Goal: Transaction & Acquisition: Purchase product/service

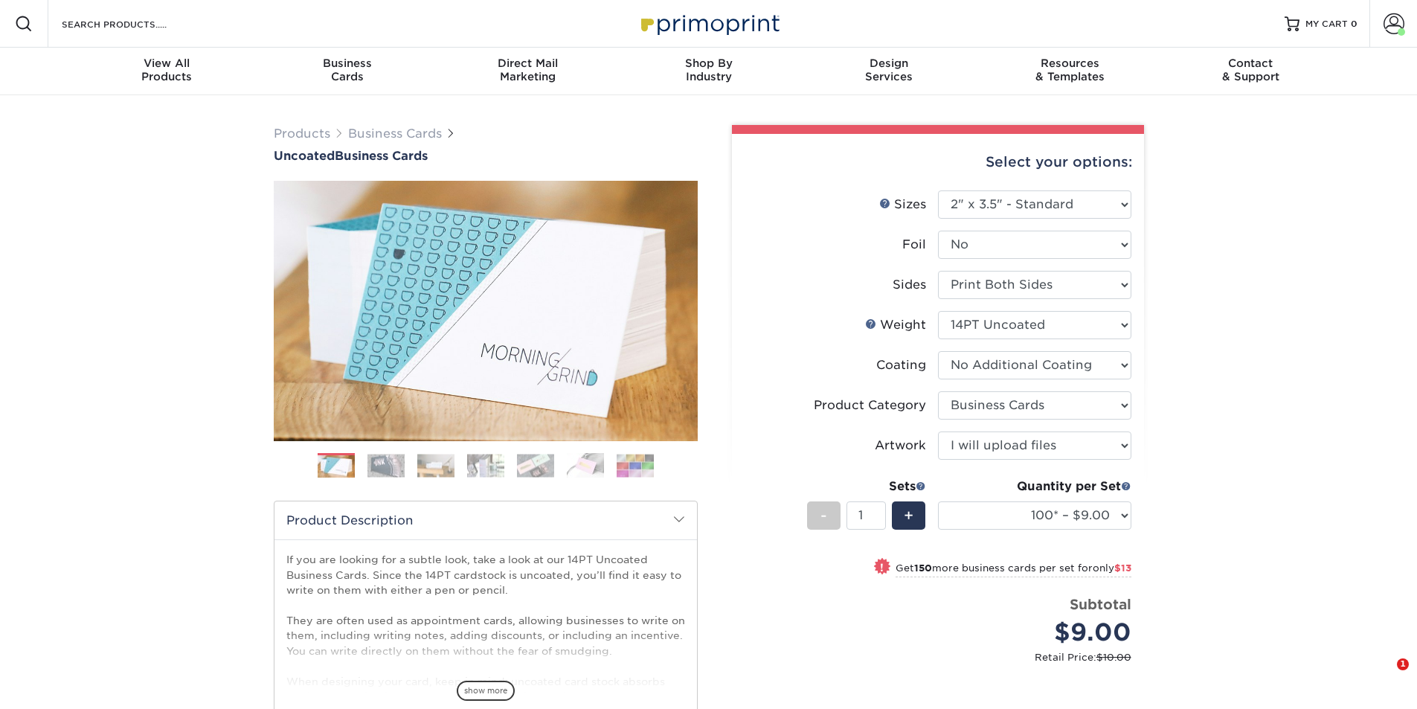
select select "2.00x3.50"
select select "3b5148f1-0588-4f88-a218-97bcfdce65c1"
select select "upload"
click at [1031, 358] on select at bounding box center [1034, 365] width 193 height 28
click at [1256, 381] on div "Products Business Cards Uncoated Business Cards Previous Next 100" at bounding box center [708, 504] width 1417 height 819
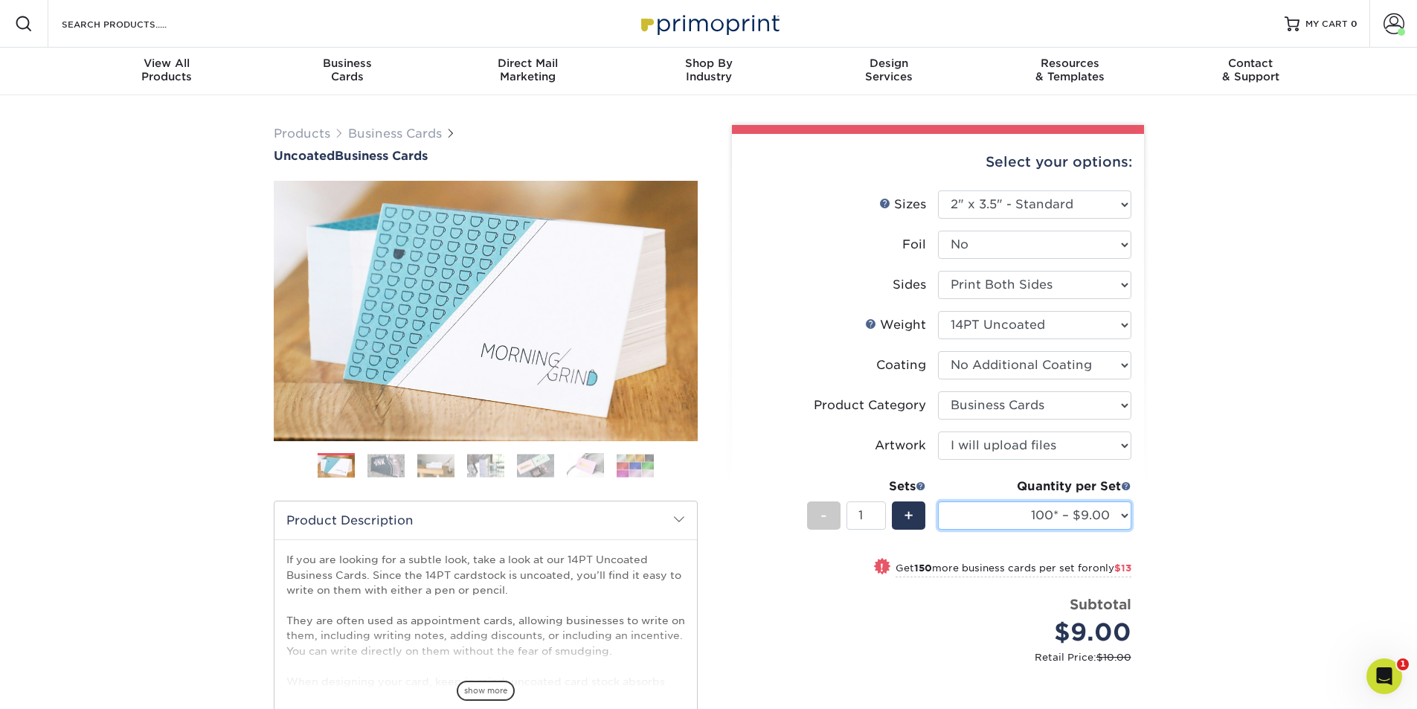
click at [1052, 521] on select "100* – $9.00 250* – $22.00 500 – $44.00 1000 – $64.00 2500 – $111.00 5000 – $14…" at bounding box center [1034, 515] width 193 height 28
select select "2500 – $111.00"
click at [938, 501] on select "100* – $9.00 250* – $22.00 500 – $44.00 1000 – $64.00 2500 – $111.00 5000 – $14…" at bounding box center [1034, 515] width 193 height 28
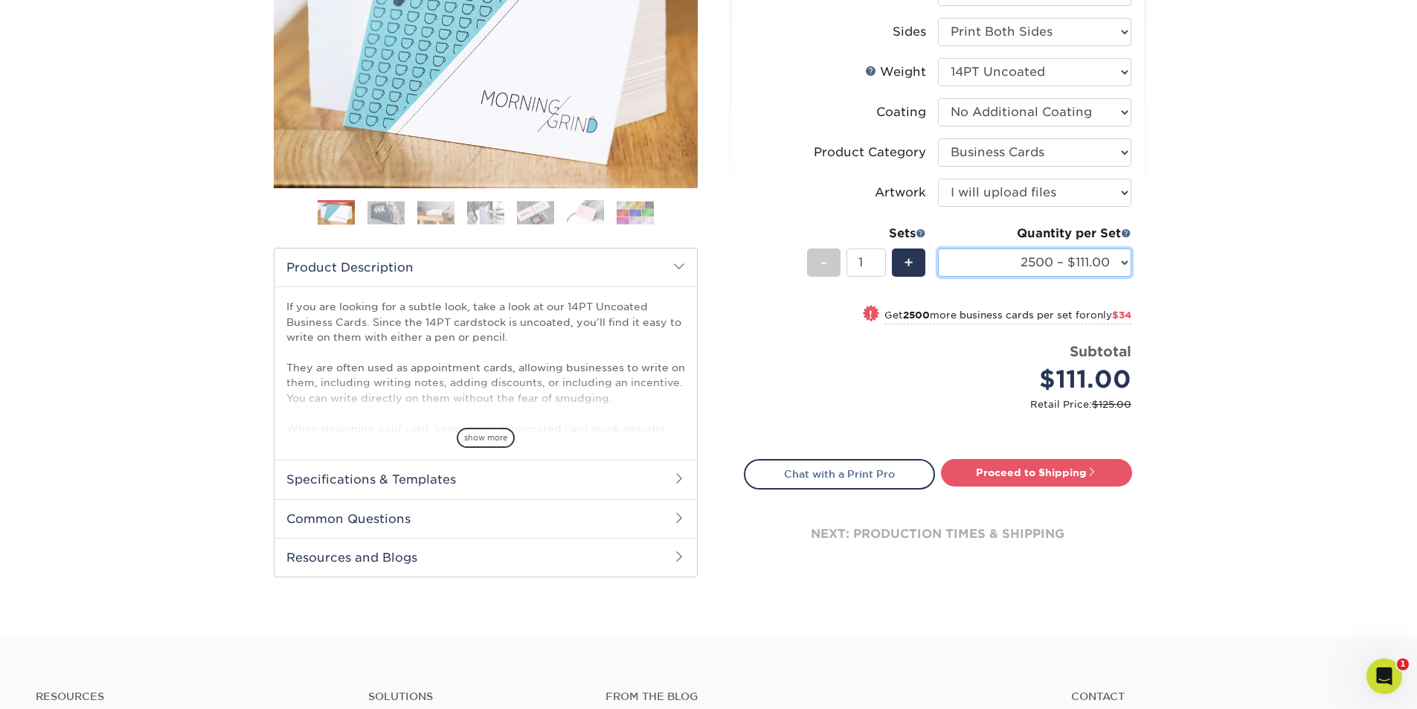
scroll to position [297, 0]
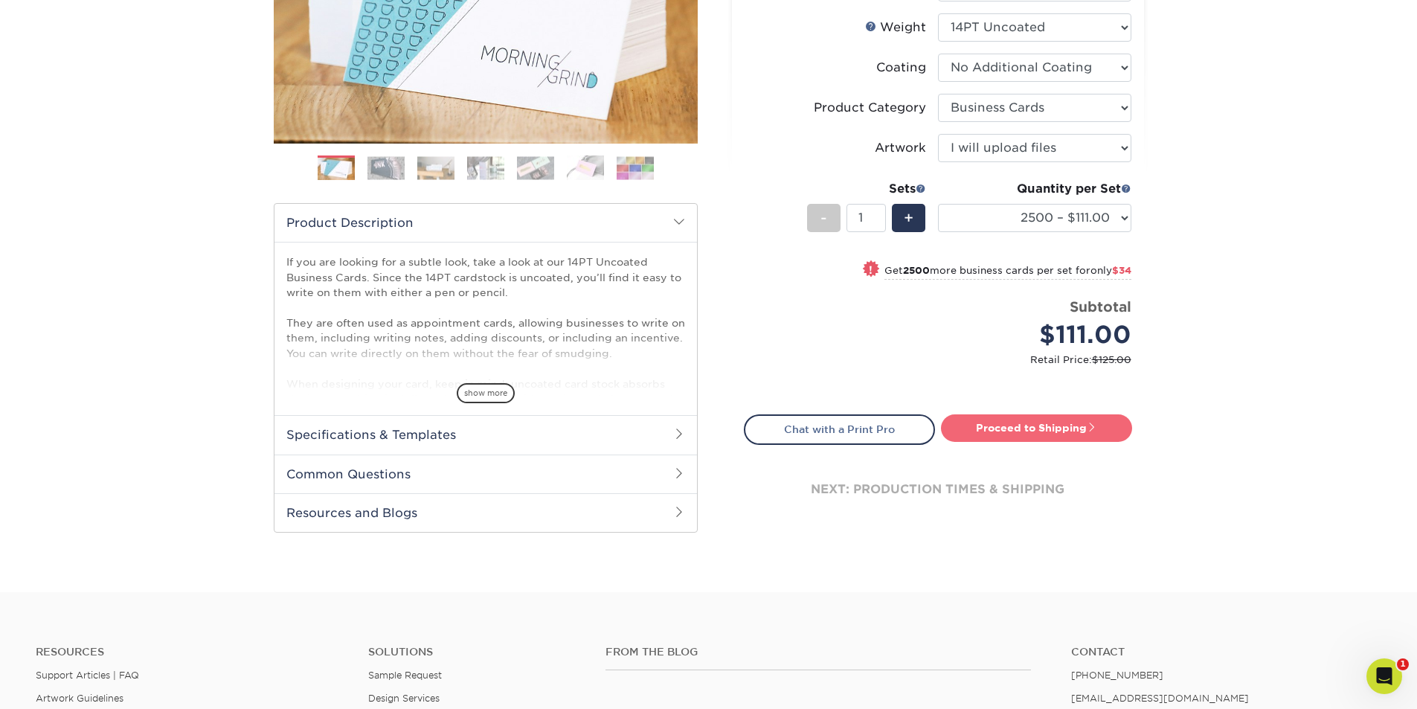
click at [1094, 430] on span at bounding box center [1091, 427] width 10 height 10
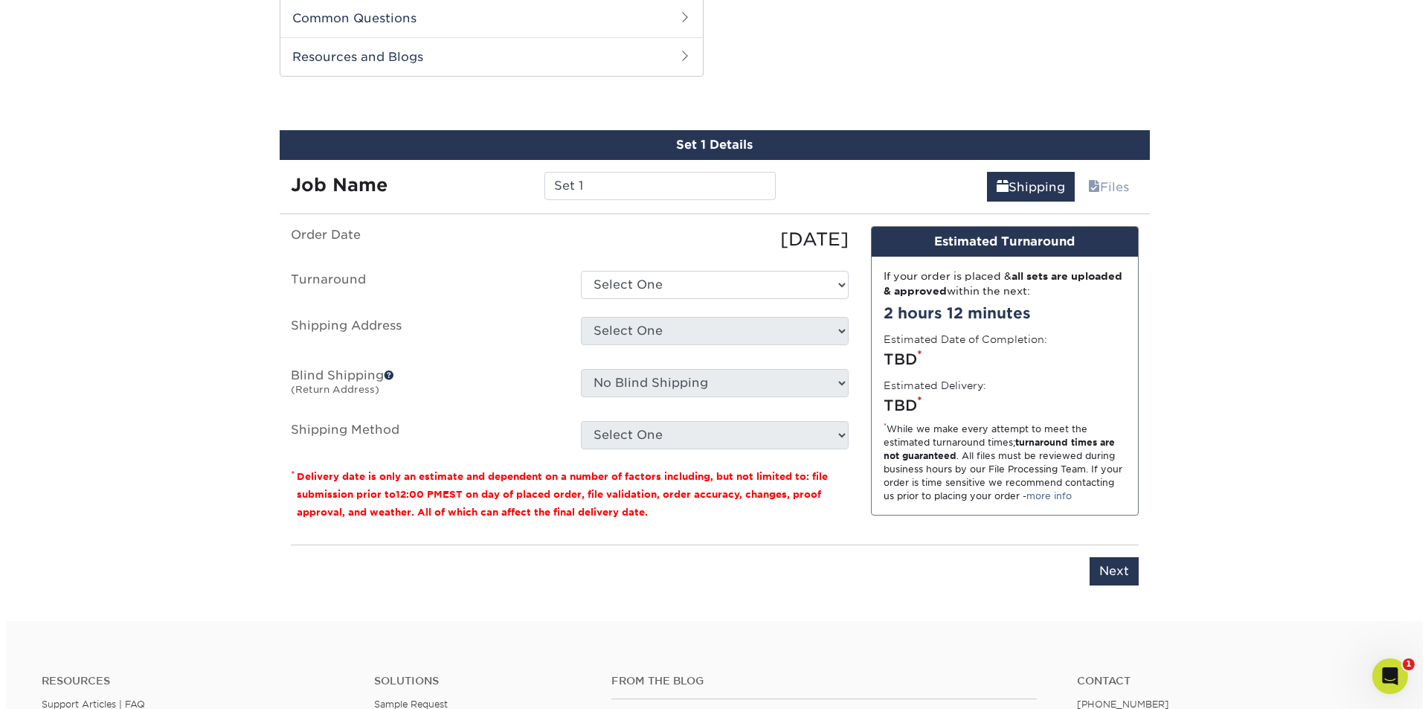
scroll to position [757, 0]
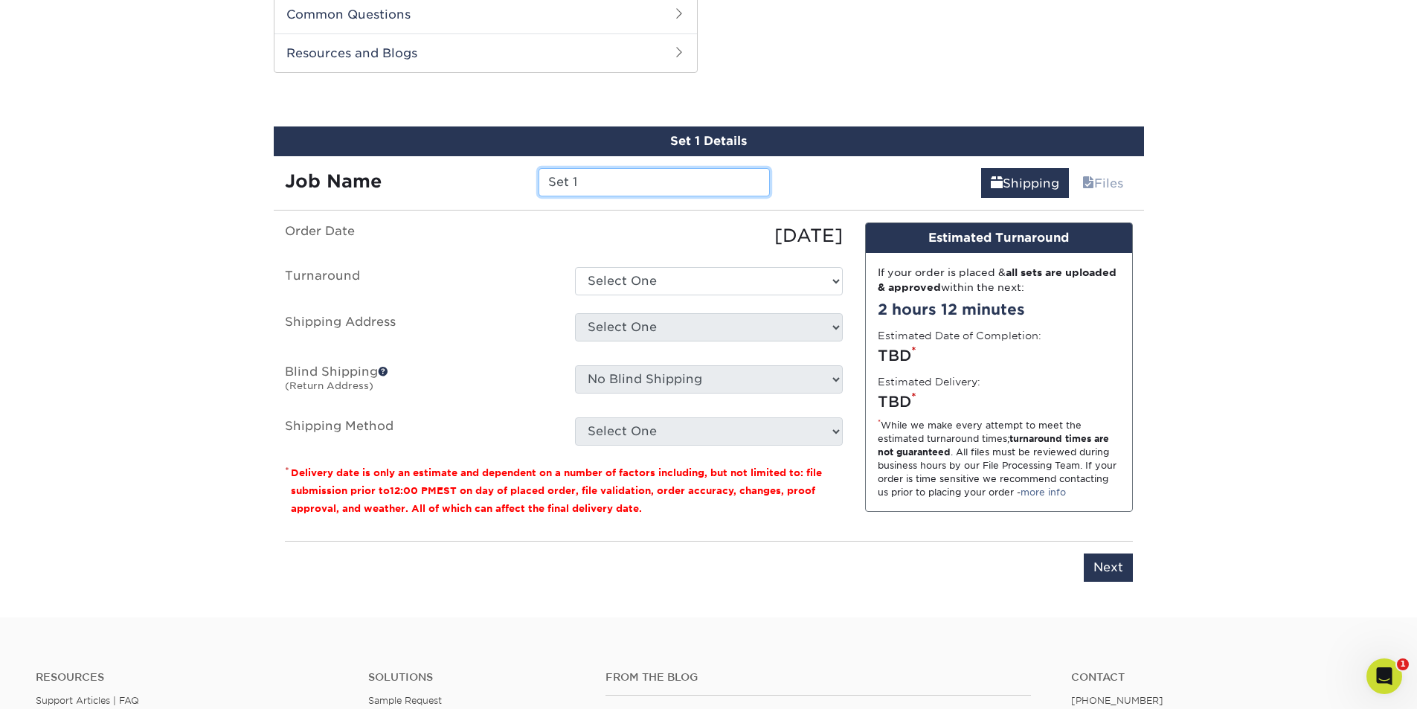
drag, startPoint x: 600, startPoint y: 181, endPoint x: 526, endPoint y: 188, distance: 74.7
click at [526, 188] on div "Job Name Set 1" at bounding box center [528, 182] width 508 height 28
type input "Arch Brokerage"
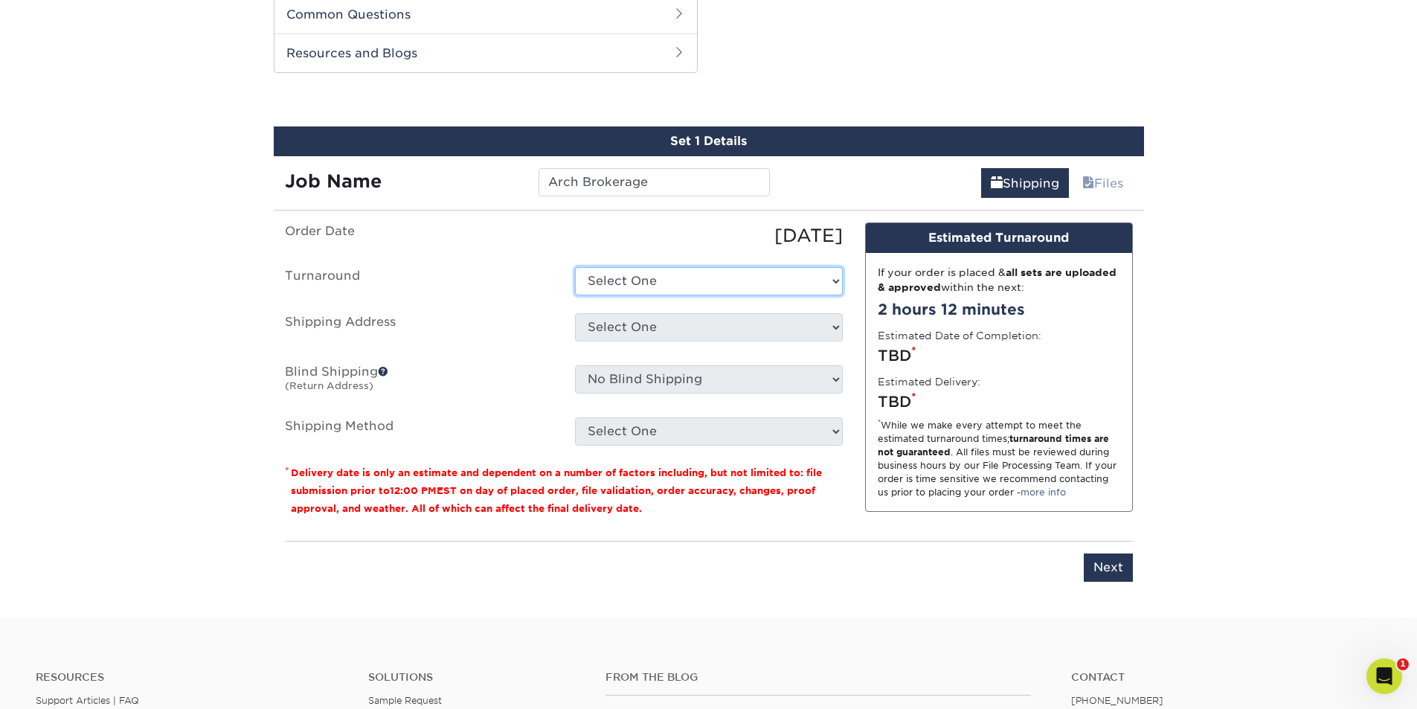
click at [694, 277] on select "Select One 2-4 Business Days 2 Day Next Business Day" at bounding box center [709, 281] width 268 height 28
select select "f241bdae-74b7-42c3-99db-c32bfd9725cf"
click at [575, 267] on select "Select One 2-4 Business Days 2 Day Next Business Day" at bounding box center [709, 281] width 268 height 28
click at [671, 328] on select "Select One 5k Print Consultants [PERSON_NAME] BMW of West St. [PERSON_NAME] [PE…" at bounding box center [709, 327] width 268 height 28
select select "newaddress"
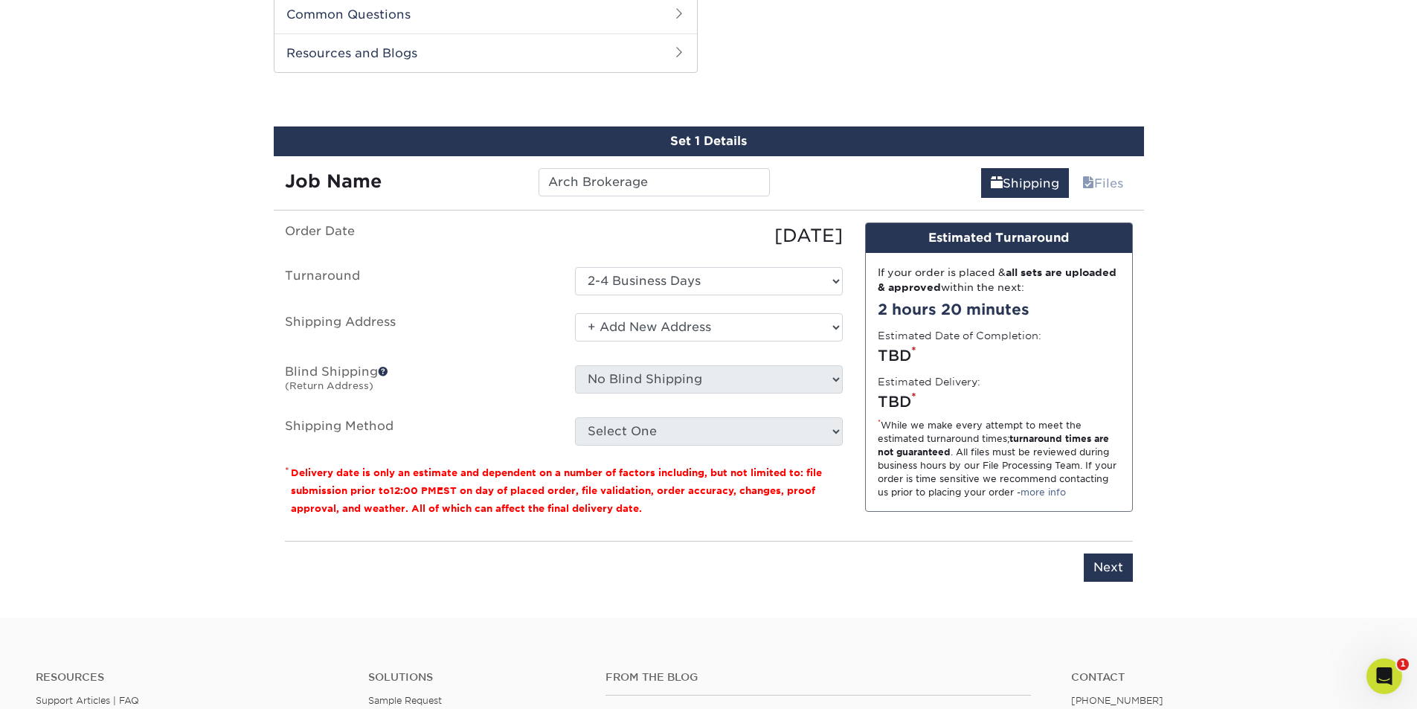
click at [575, 313] on select "Select One 5k Print Consultants [PERSON_NAME] BMW of West St. [PERSON_NAME] [PE…" at bounding box center [709, 327] width 268 height 28
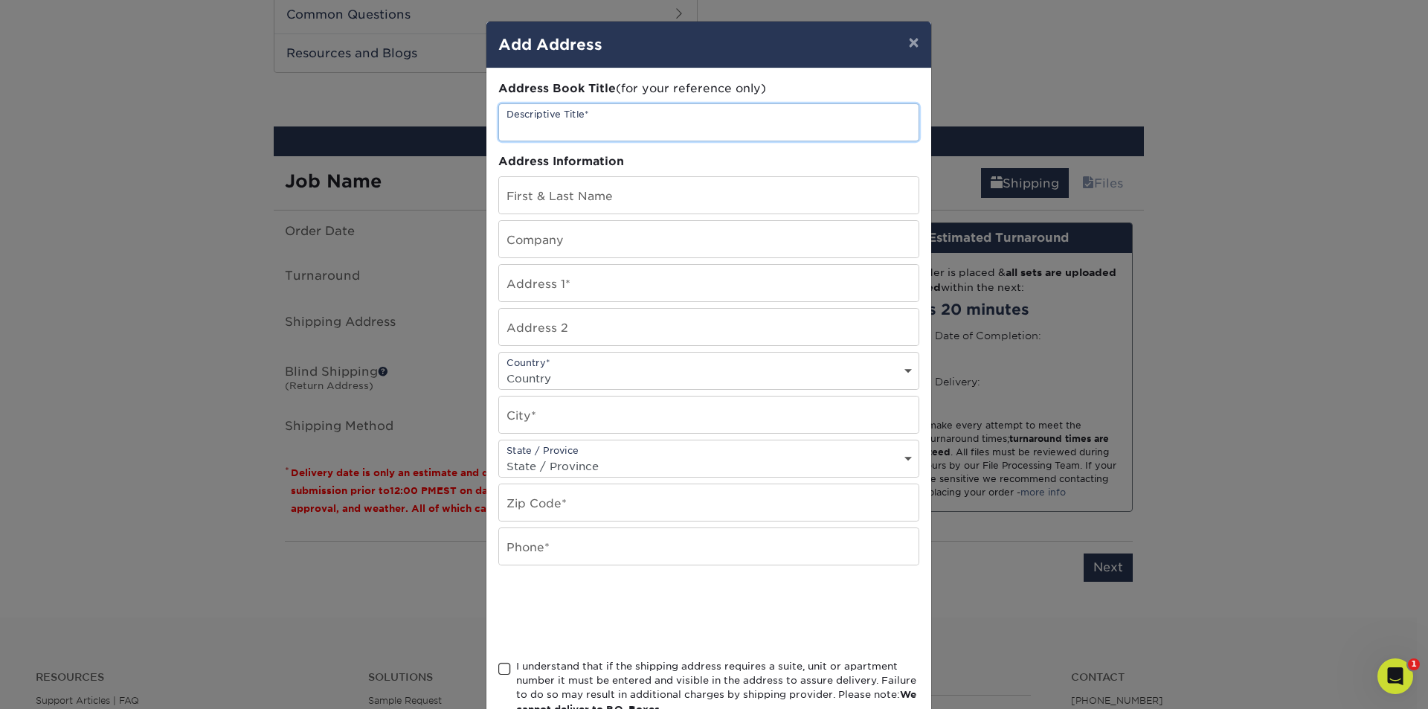
click at [564, 130] on input "text" at bounding box center [708, 122] width 419 height 36
type input "Arch Brokerage"
click at [620, 204] on input "text" at bounding box center [708, 195] width 419 height 36
type input "Arch Brokerage"
type input "[STREET_ADDRESS][PERSON_NAME]"
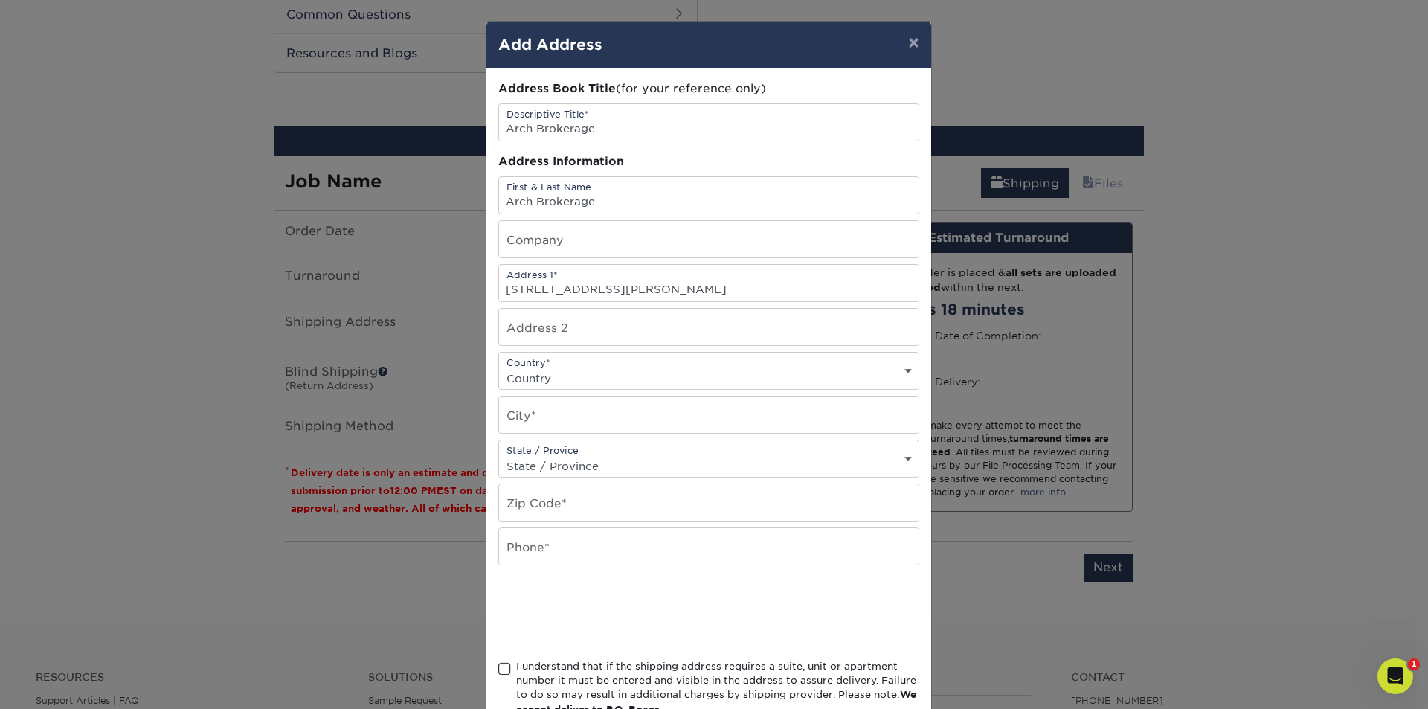
click at [570, 380] on select "Country [GEOGRAPHIC_DATA] [GEOGRAPHIC_DATA] ----------------------------- [GEOG…" at bounding box center [708, 378] width 419 height 22
select select "US"
click at [499, 367] on select "Country [GEOGRAPHIC_DATA] [GEOGRAPHIC_DATA] ----------------------------- [GEOG…" at bounding box center [708, 378] width 419 height 22
click at [543, 413] on input "text" at bounding box center [708, 414] width 419 height 36
type input "[GEOGRAPHIC_DATA][PERSON_NAME]"
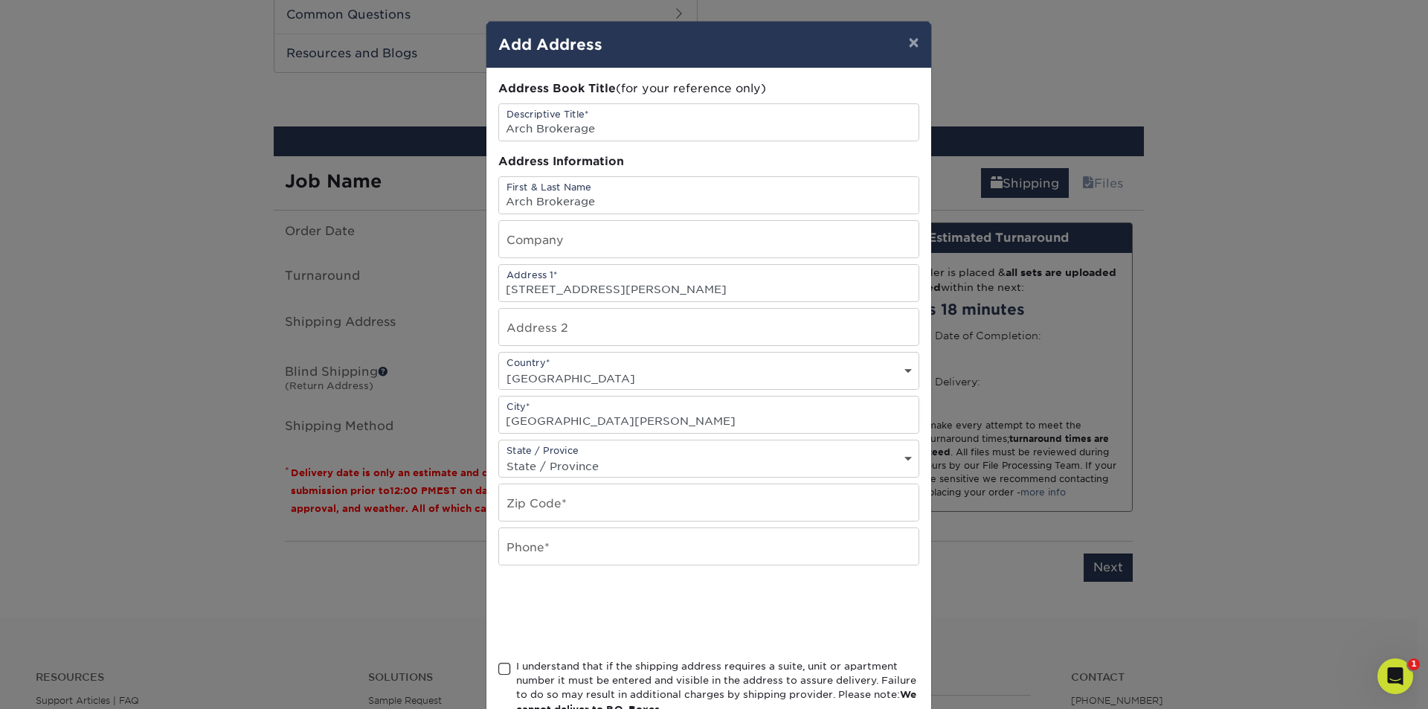
click at [585, 450] on div "State / Provice State / Province [US_STATE] [US_STATE] [US_STATE] [US_STATE] [U…" at bounding box center [708, 458] width 421 height 38
click at [590, 464] on select "State / Province [US_STATE] [US_STATE] [US_STATE] [US_STATE] [US_STATE] [US_STA…" at bounding box center [708, 466] width 419 height 22
select select "MO"
click at [499, 455] on select "State / Province [US_STATE] [US_STATE] [US_STATE] [US_STATE] [US_STATE] [US_STA…" at bounding box center [708, 466] width 419 height 22
click at [528, 515] on input "text" at bounding box center [708, 502] width 419 height 36
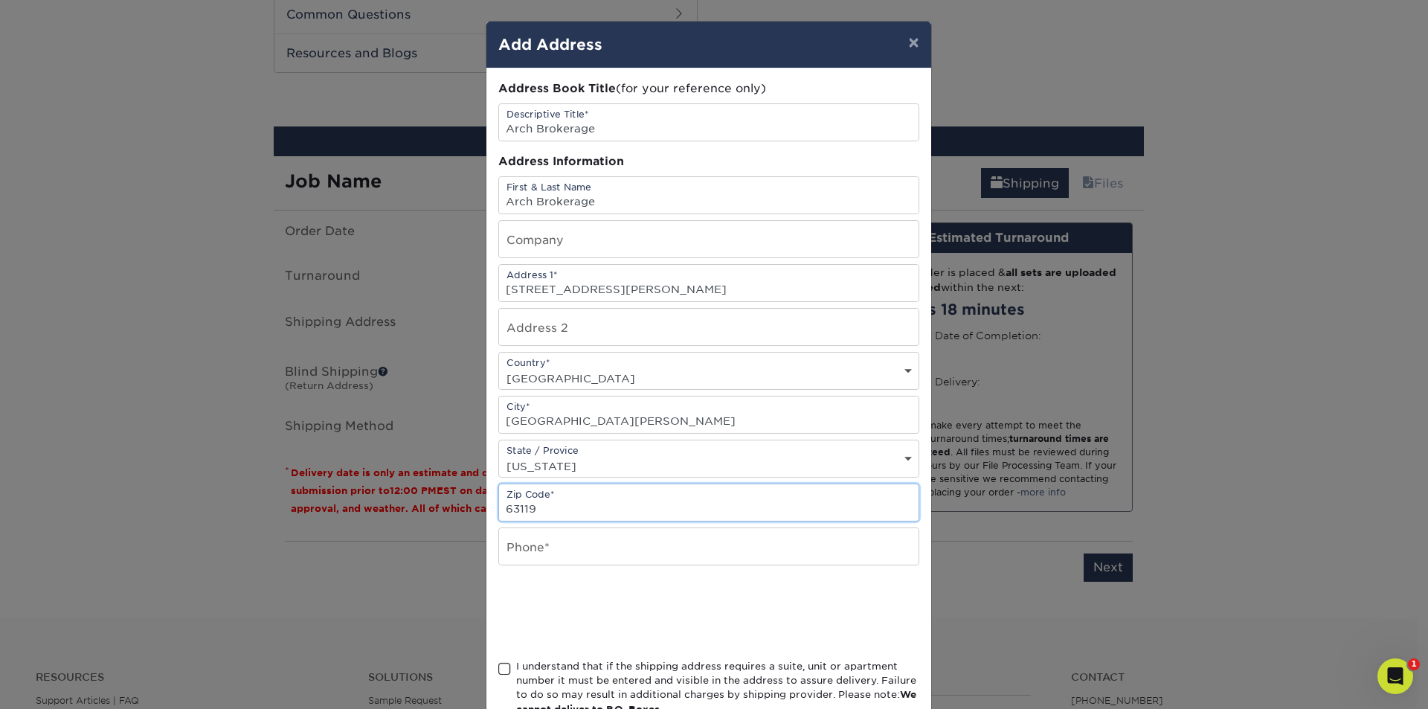
type input "63119"
click at [526, 559] on input "text" at bounding box center [708, 546] width 419 height 36
type input "[PHONE_NUMBER]"
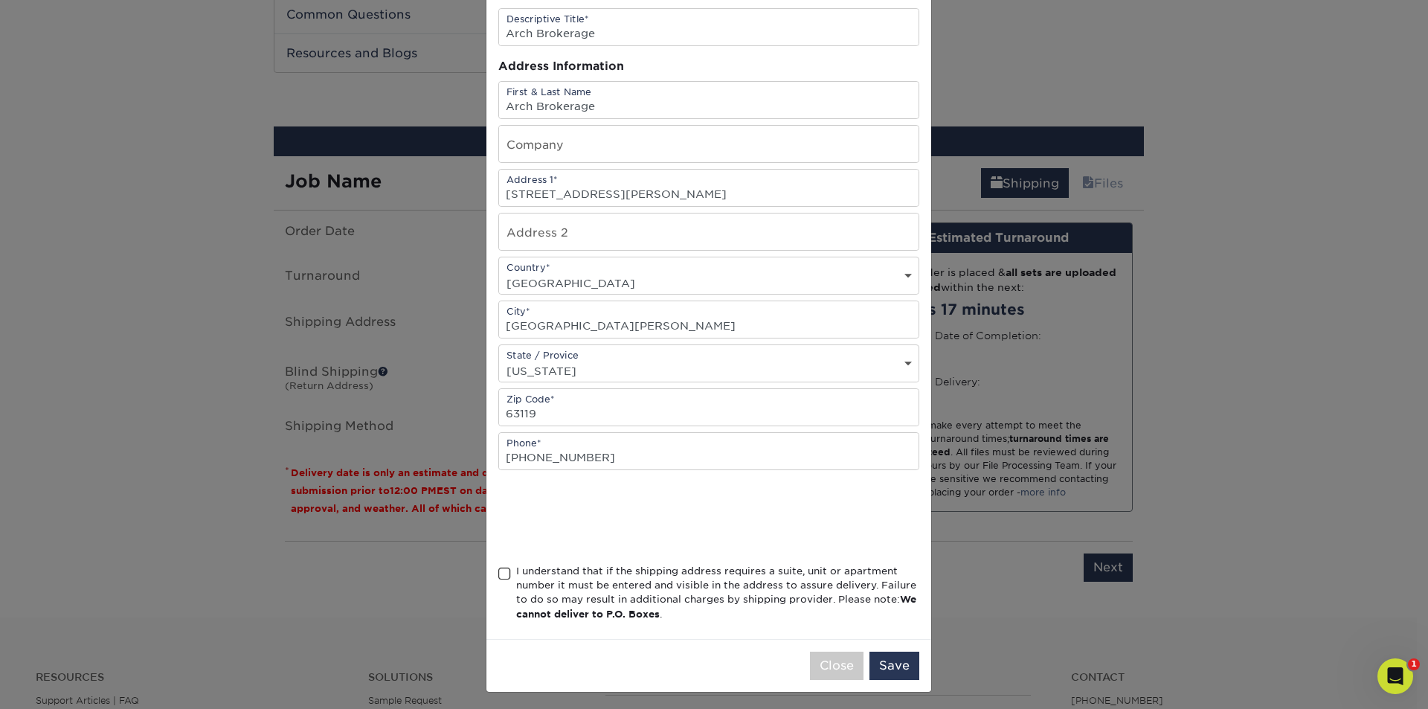
scroll to position [100, 0]
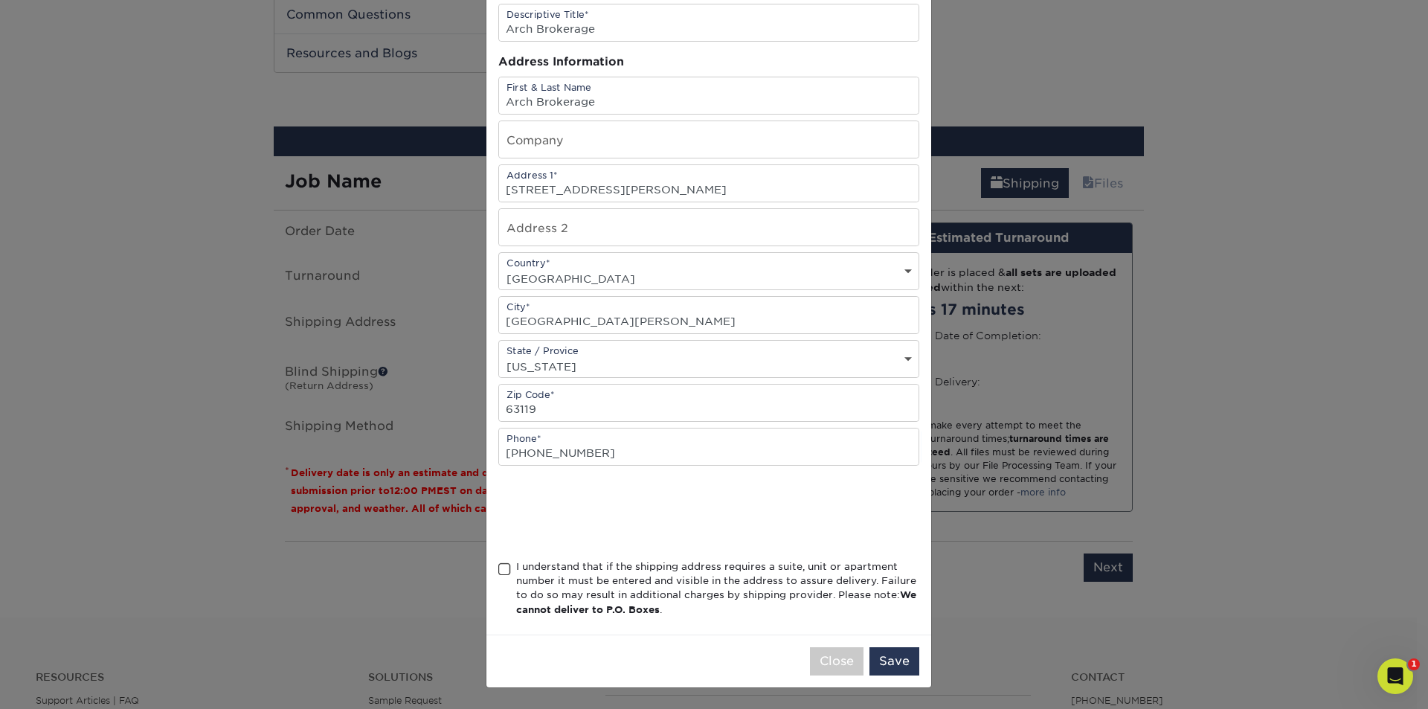
click at [501, 570] on span at bounding box center [504, 569] width 13 height 14
click at [0, 0] on input "I understand that if the shipping address requires a suite, unit or apartment n…" at bounding box center [0, 0] width 0 height 0
click at [896, 658] on button "Save" at bounding box center [894, 661] width 50 height 28
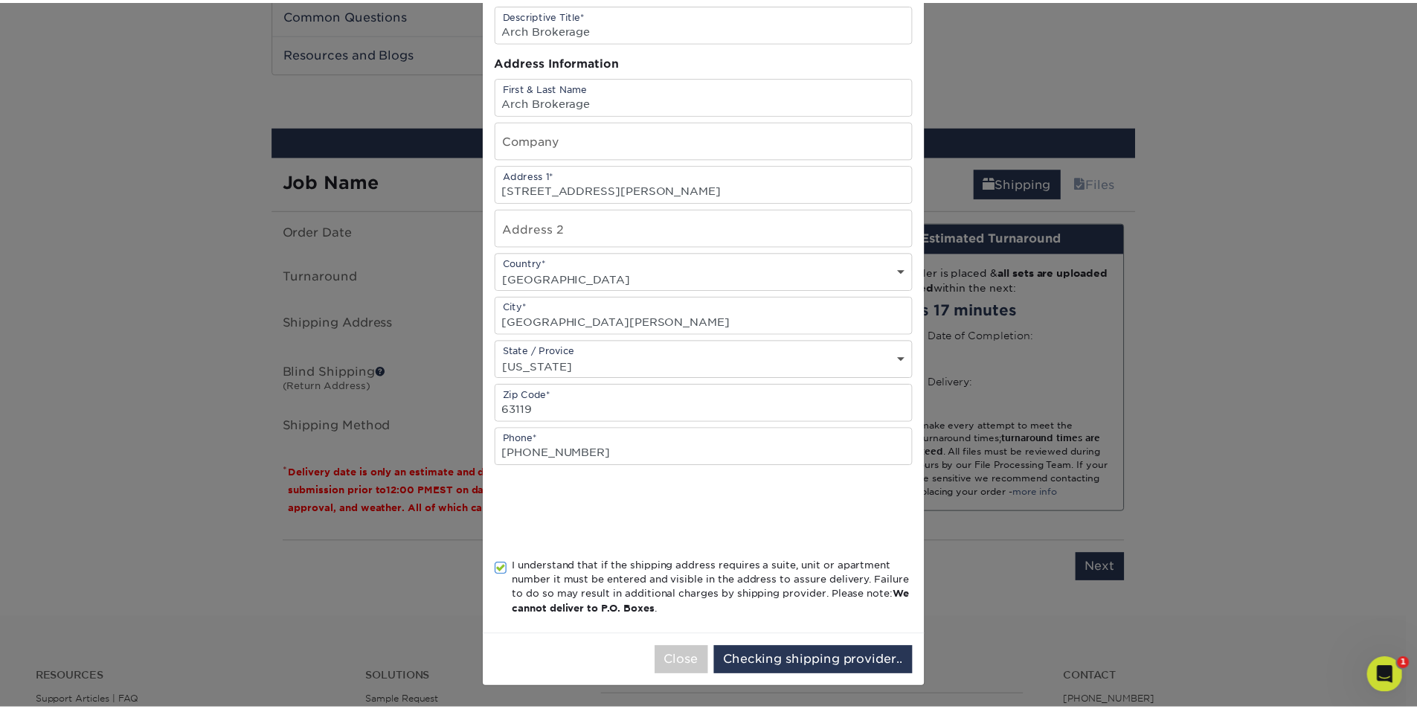
scroll to position [0, 0]
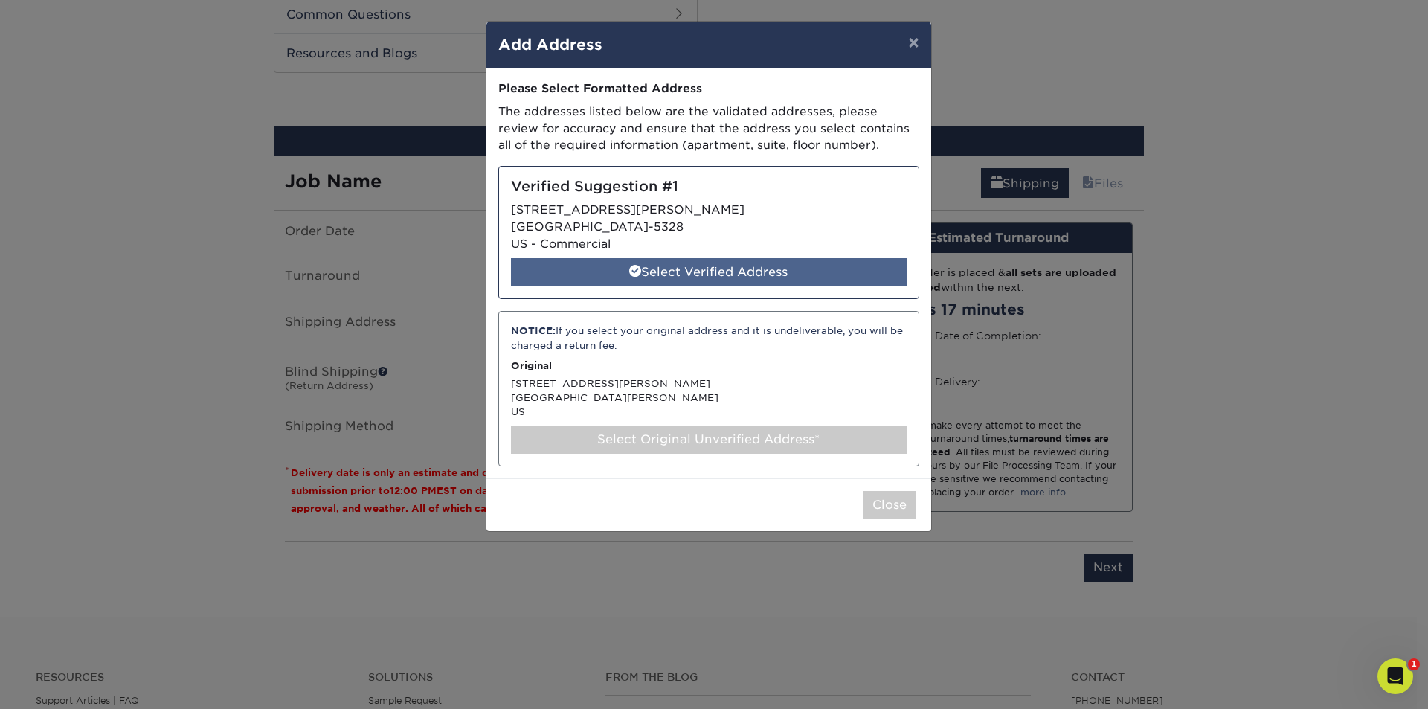
click at [704, 277] on div "Select Verified Address" at bounding box center [709, 272] width 396 height 28
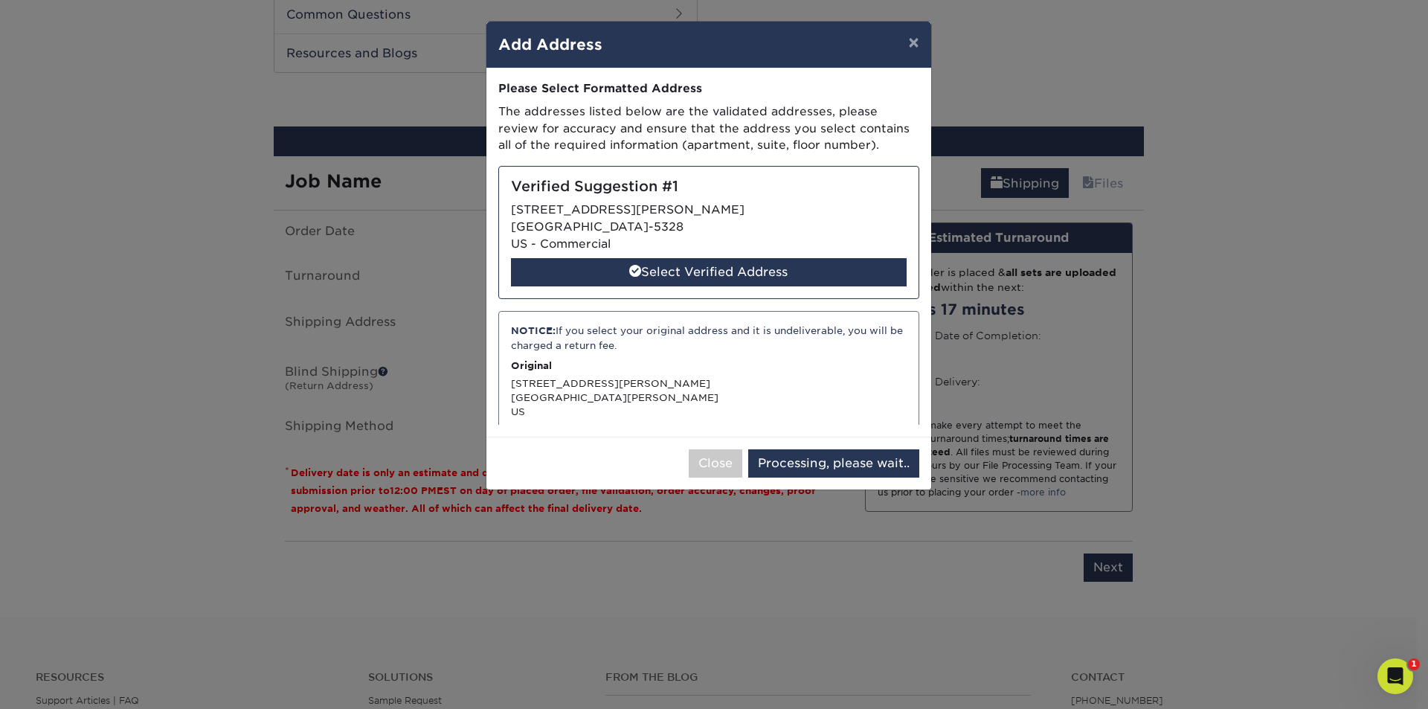
select select "285082"
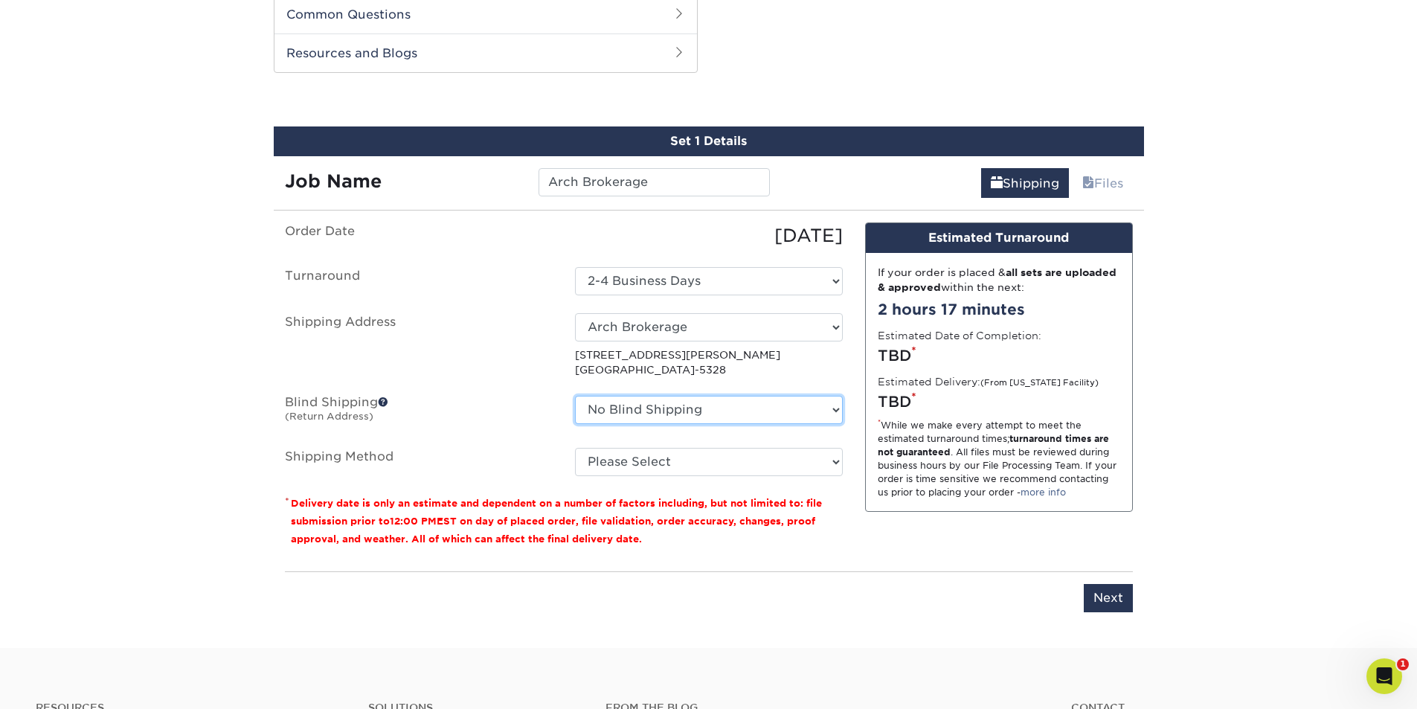
click at [738, 408] on select "No Blind Shipping 5k Print Consultants [PERSON_NAME] BMW of West St. [PERSON_NA…" at bounding box center [709, 410] width 268 height 28
select select "182224"
click at [575, 396] on select "No Blind Shipping 5k Print Consultants [PERSON_NAME] BMW of West St. [PERSON_NA…" at bounding box center [709, 410] width 268 height 28
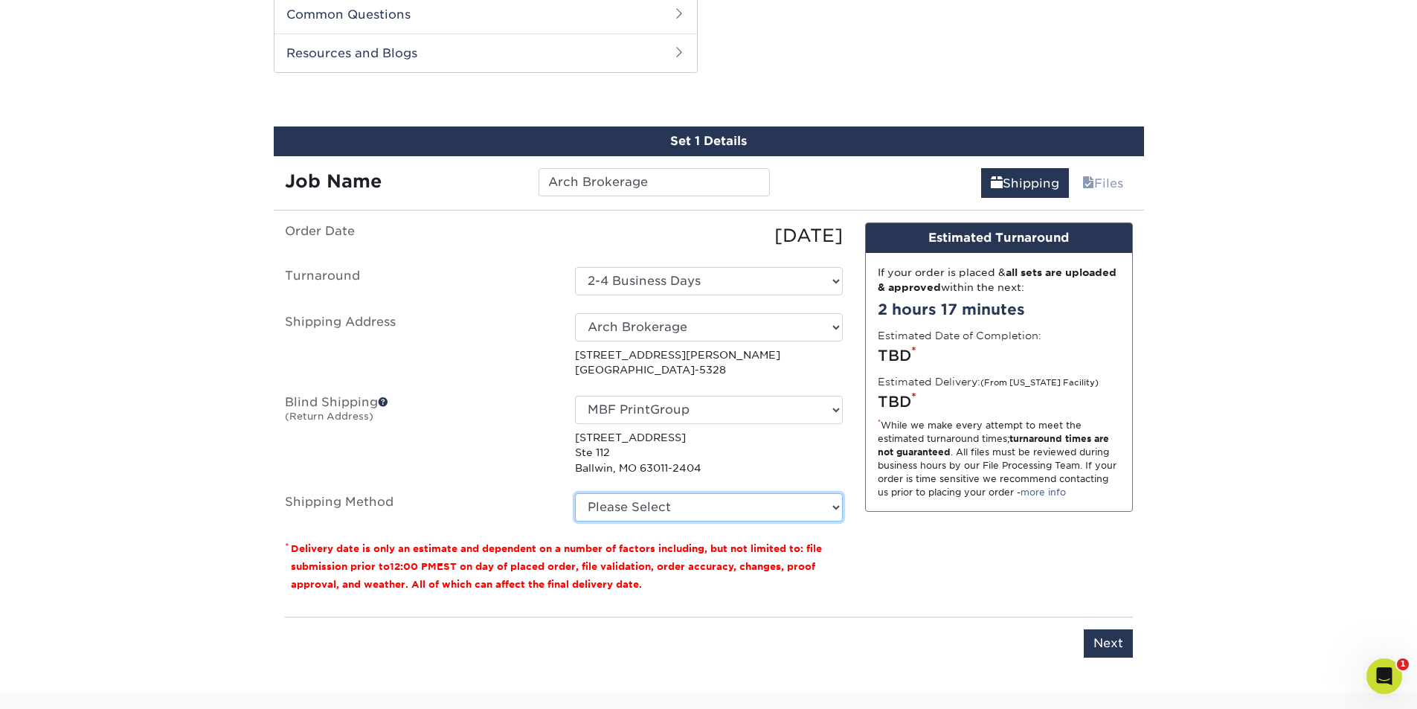
click at [687, 500] on select "Please Select Ground Shipping (+$11.20) 3 Day Shipping Service (+$16.22) 2 Day …" at bounding box center [709, 507] width 268 height 28
select select "03"
click at [575, 493] on select "Please Select Ground Shipping (+$11.20) 3 Day Shipping Service (+$16.22) 2 Day …" at bounding box center [709, 507] width 268 height 28
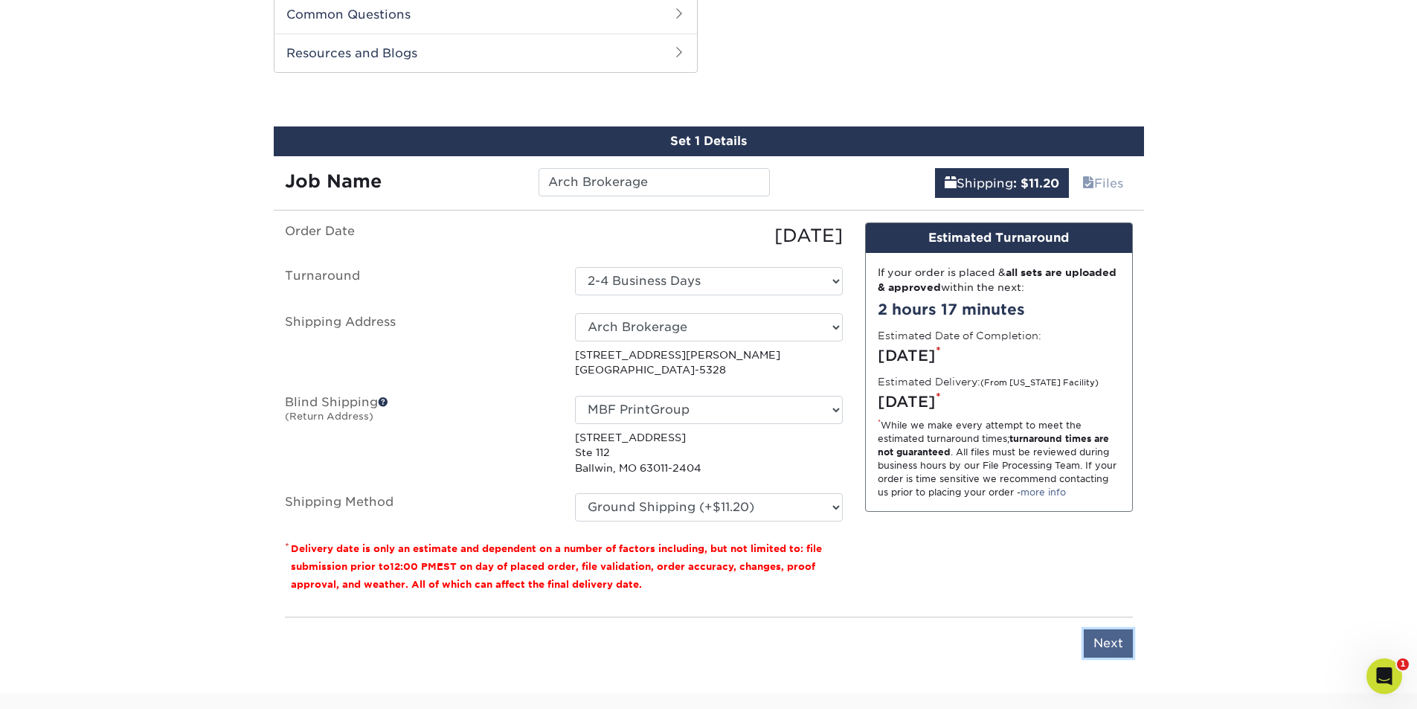
click at [1099, 636] on input "Next" at bounding box center [1107, 643] width 49 height 28
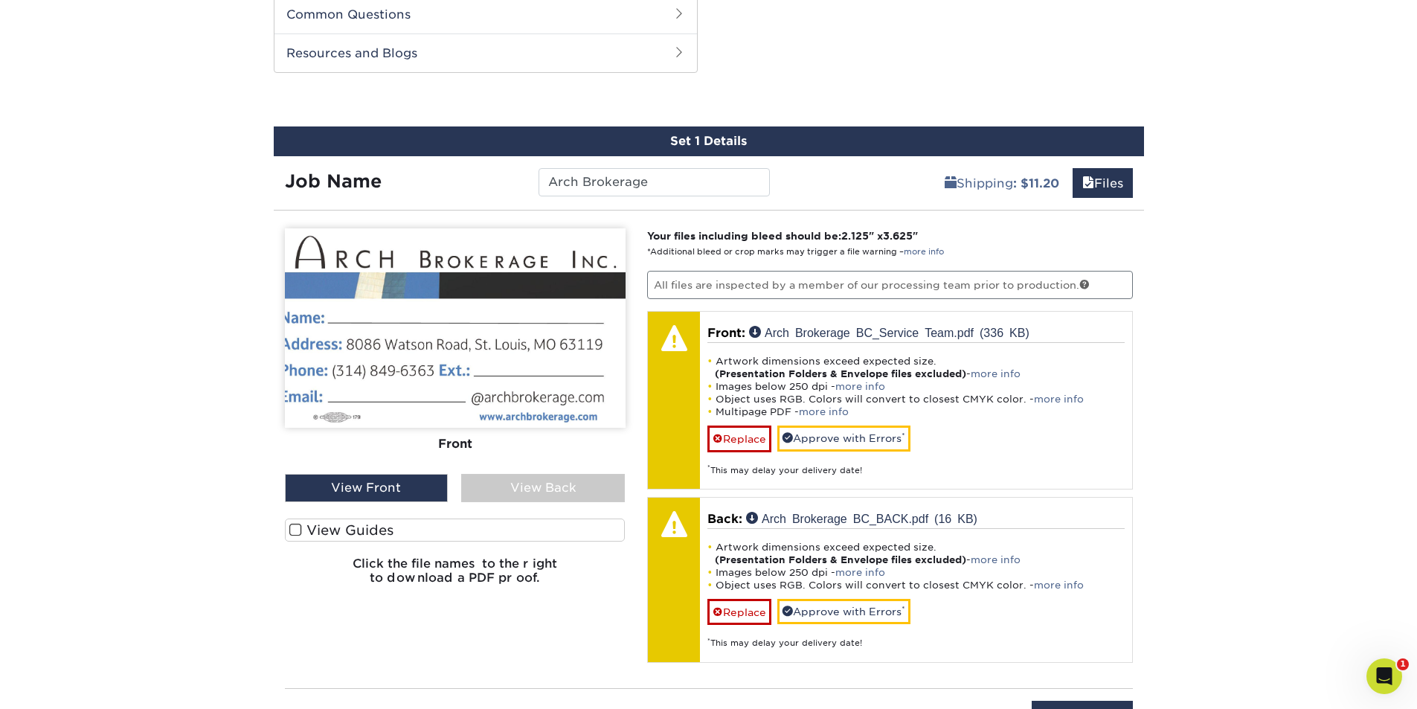
click at [385, 529] on label "View Guides" at bounding box center [455, 529] width 341 height 23
click at [0, 0] on input "View Guides" at bounding box center [0, 0] width 0 height 0
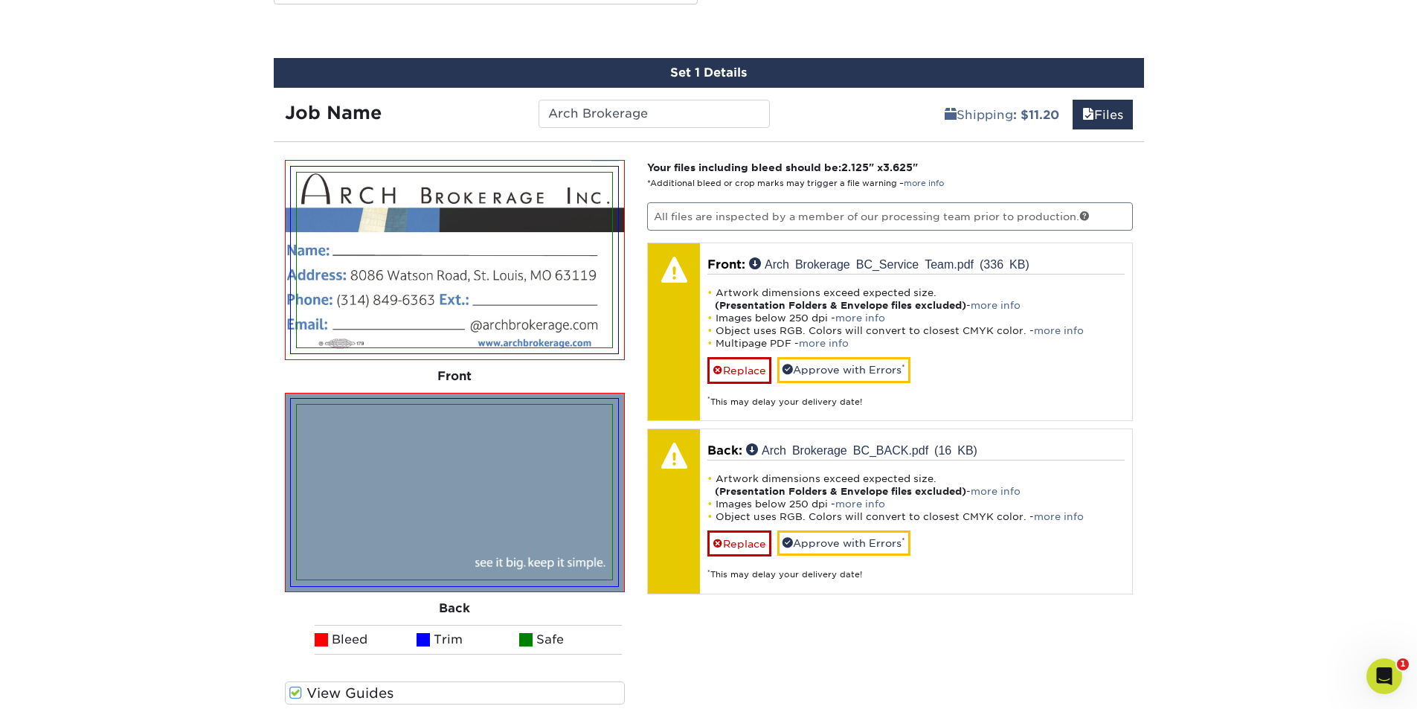
scroll to position [737, 0]
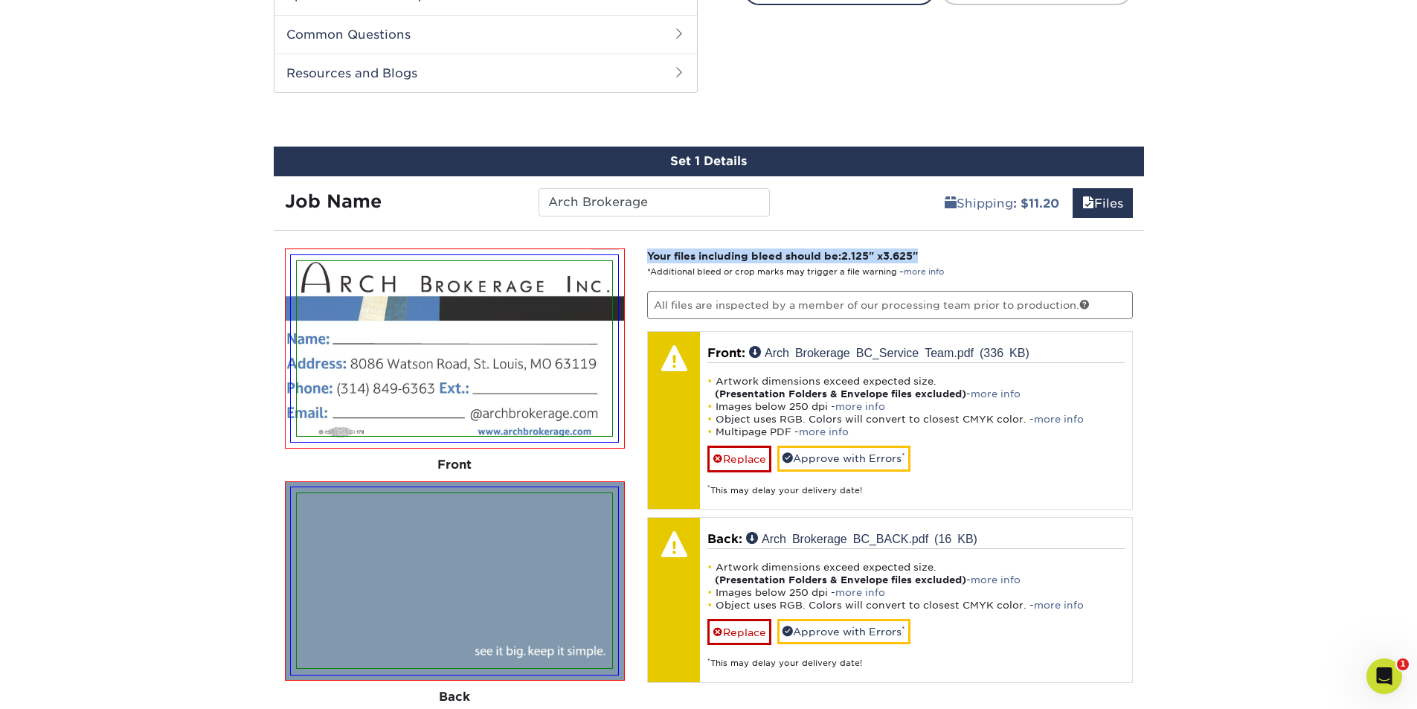
drag, startPoint x: 649, startPoint y: 254, endPoint x: 927, endPoint y: 258, distance: 278.1
click at [918, 258] on strong "Your files including bleed should be: 2.125 " x 3.625 "" at bounding box center [782, 256] width 271 height 12
copy strong "Your files including bleed should be: 2.125 " x 3.625 ""
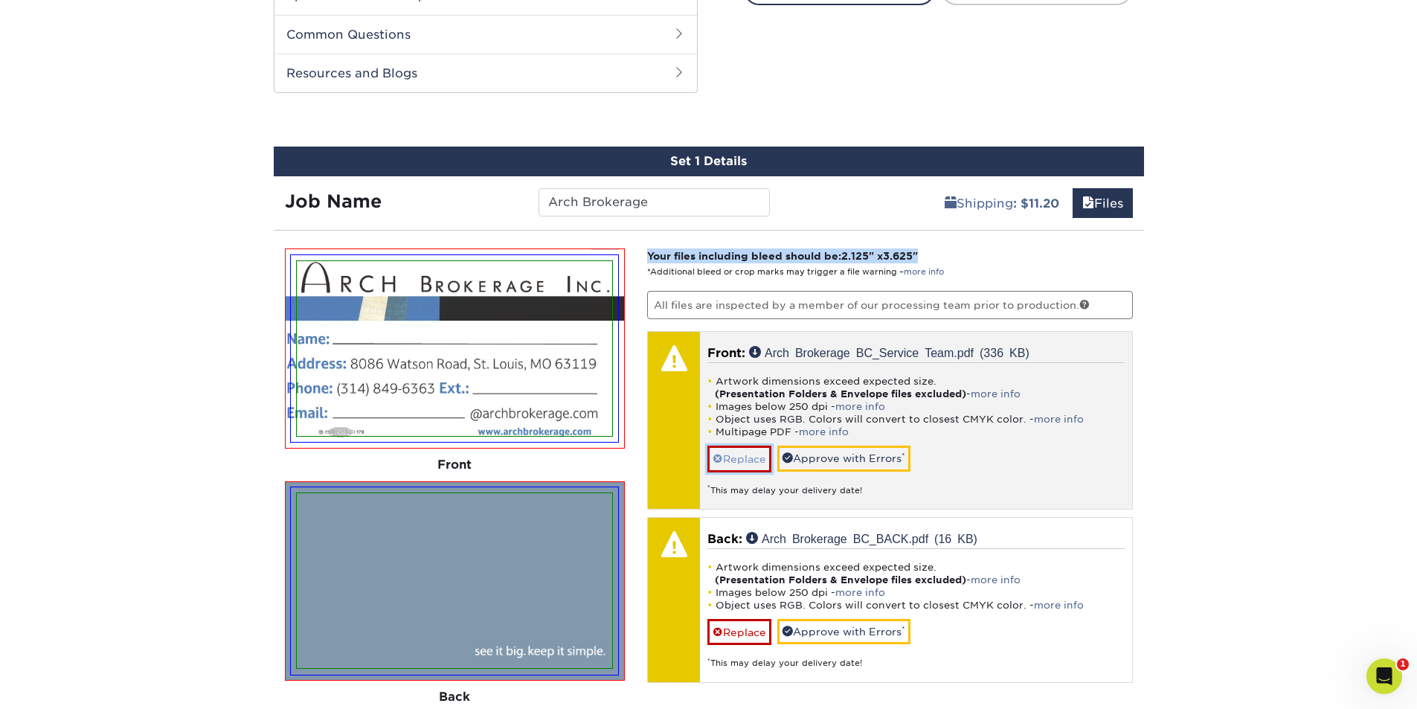
click at [746, 469] on link "Replace" at bounding box center [739, 458] width 64 height 26
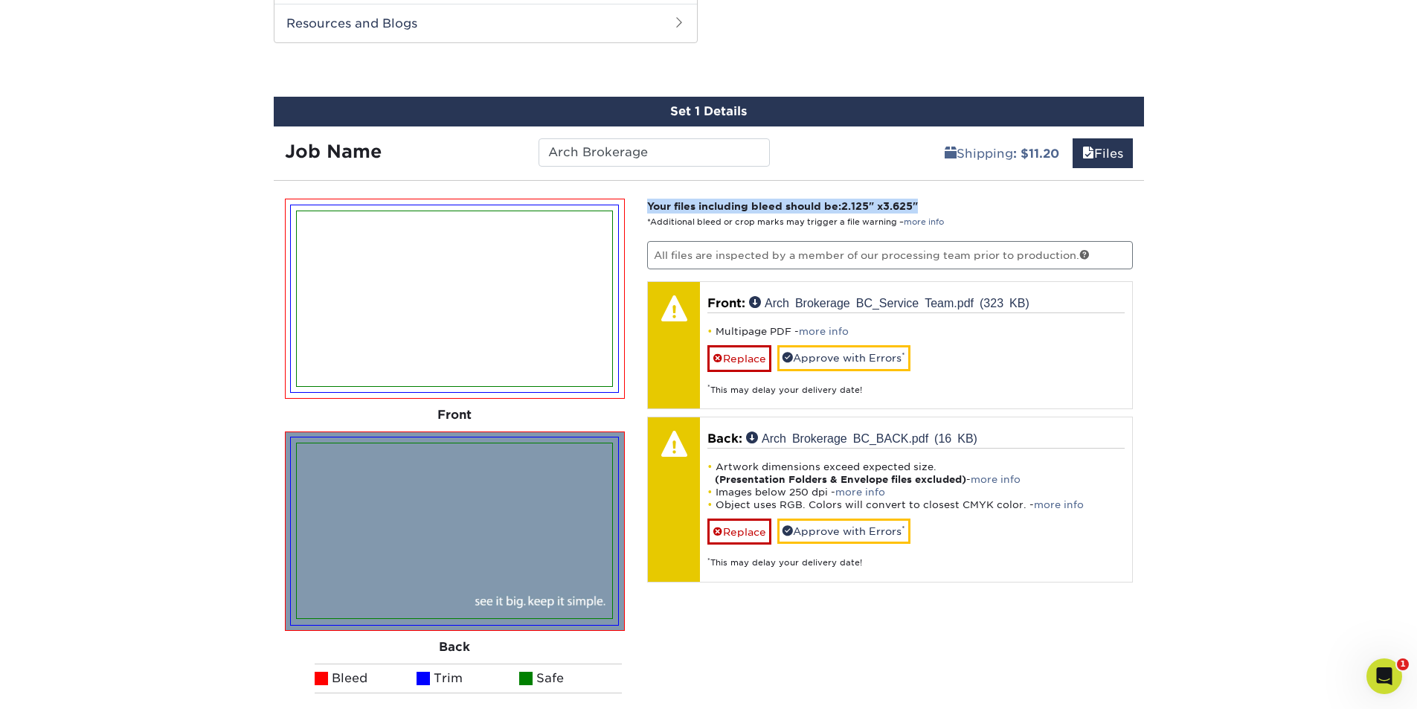
scroll to position [811, 0]
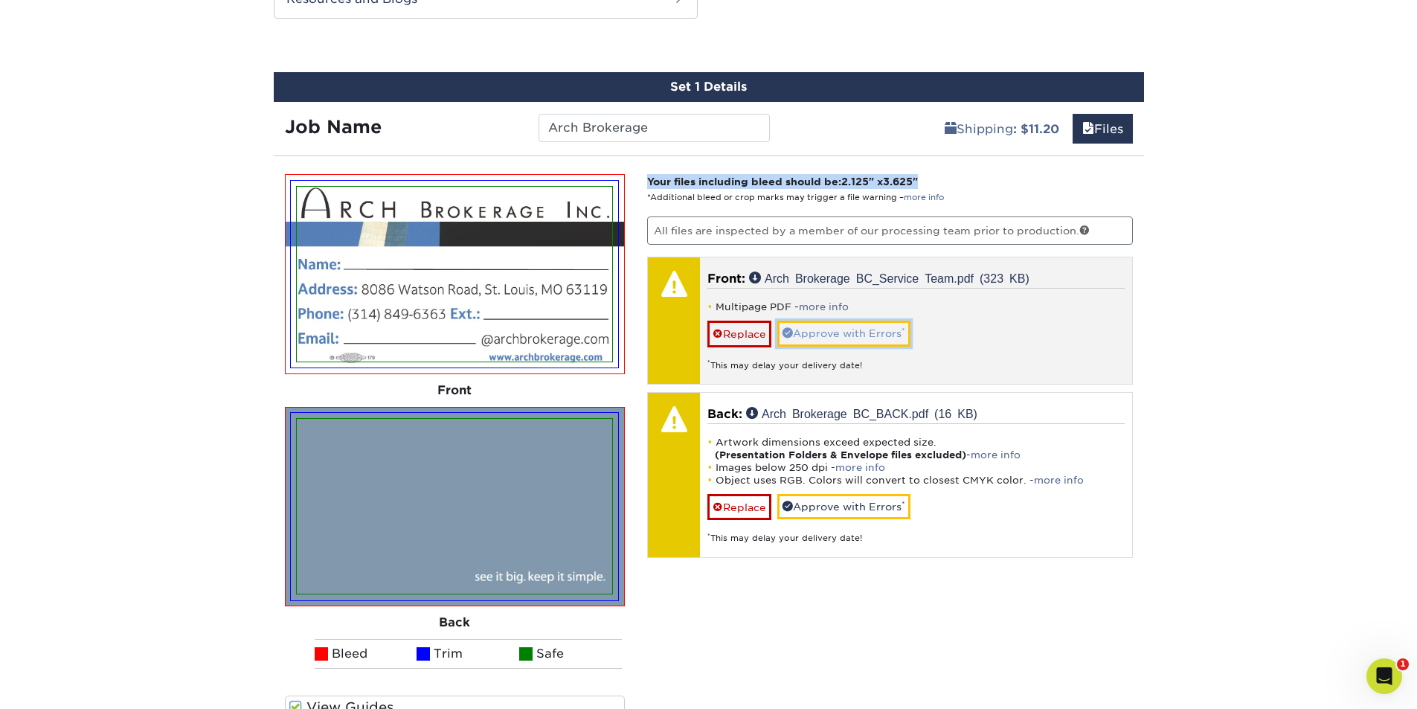
click at [897, 331] on link "Approve with Errors *" at bounding box center [843, 333] width 133 height 25
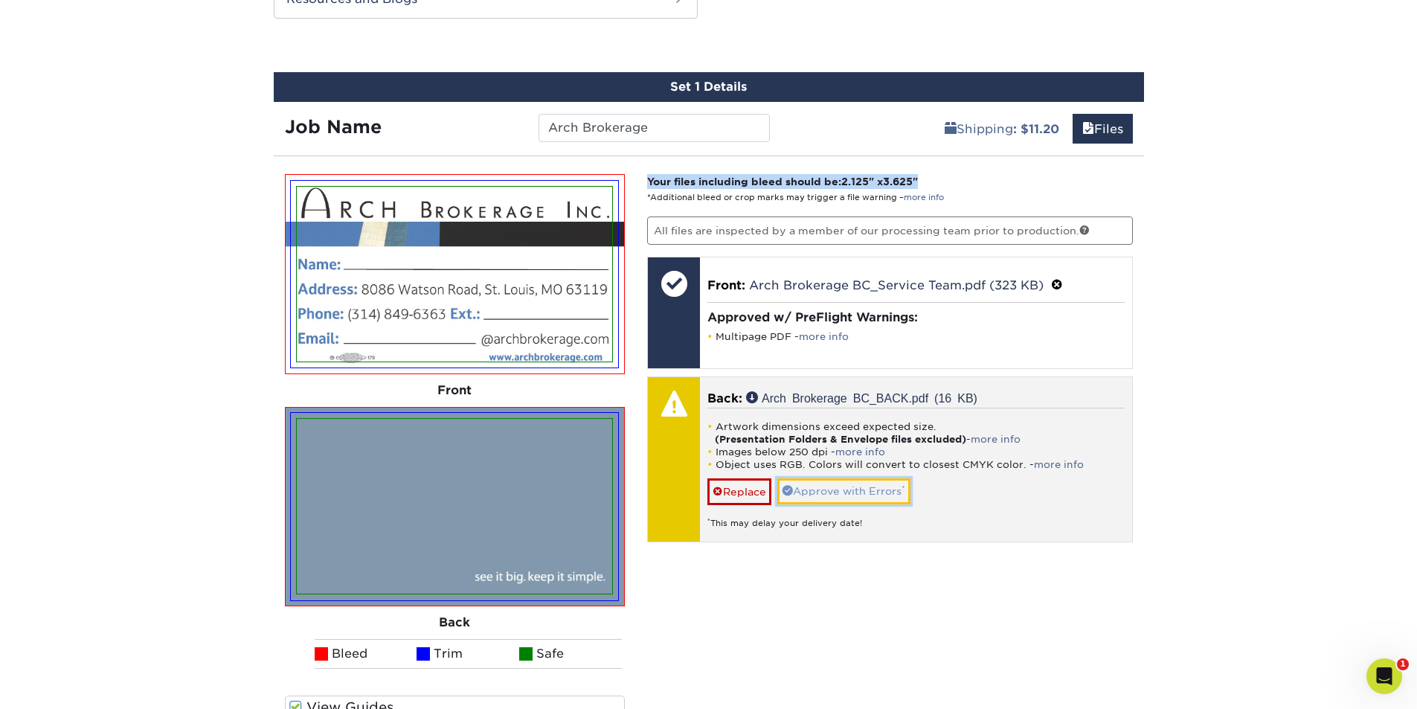
click at [828, 488] on link "Approve with Errors *" at bounding box center [843, 490] width 133 height 25
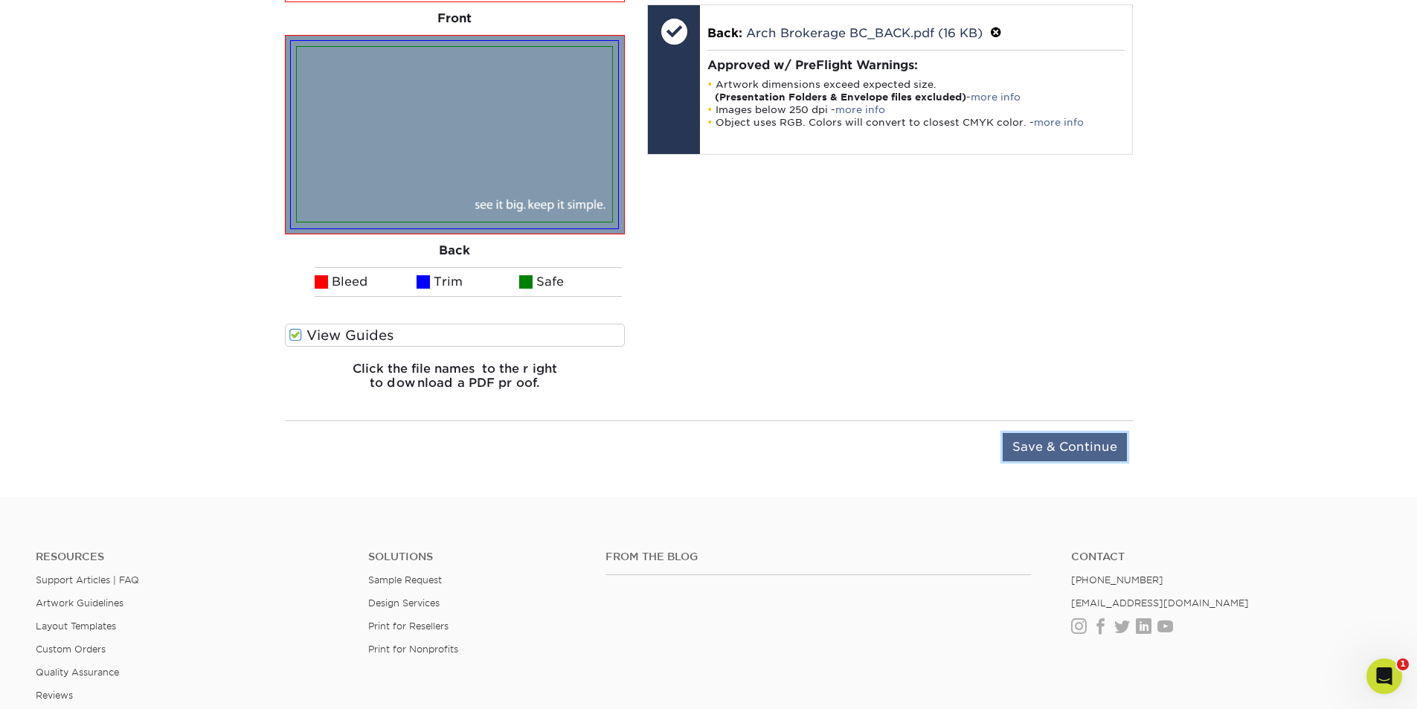
click at [1049, 443] on input "Save & Continue" at bounding box center [1064, 447] width 124 height 28
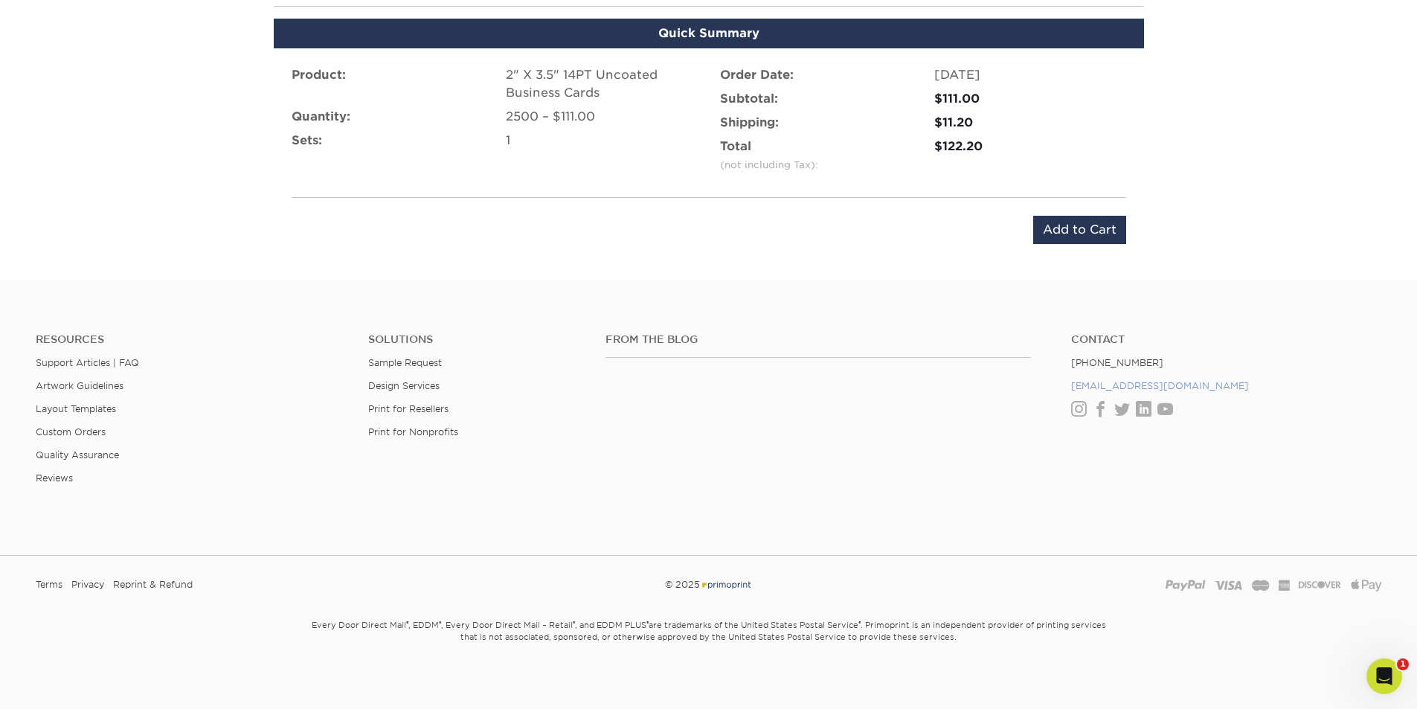
scroll to position [967, 0]
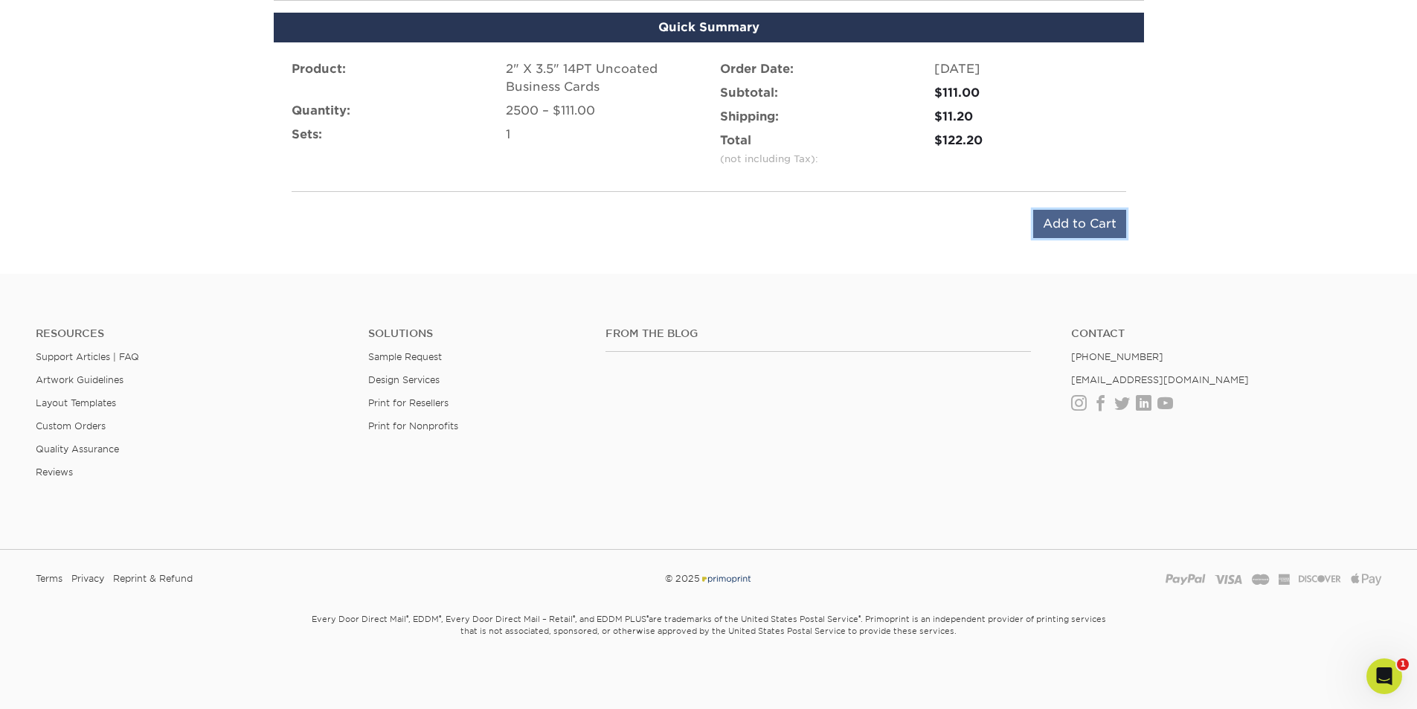
click at [1087, 228] on input "Add to Cart" at bounding box center [1079, 224] width 93 height 28
